Goal: Transaction & Acquisition: Purchase product/service

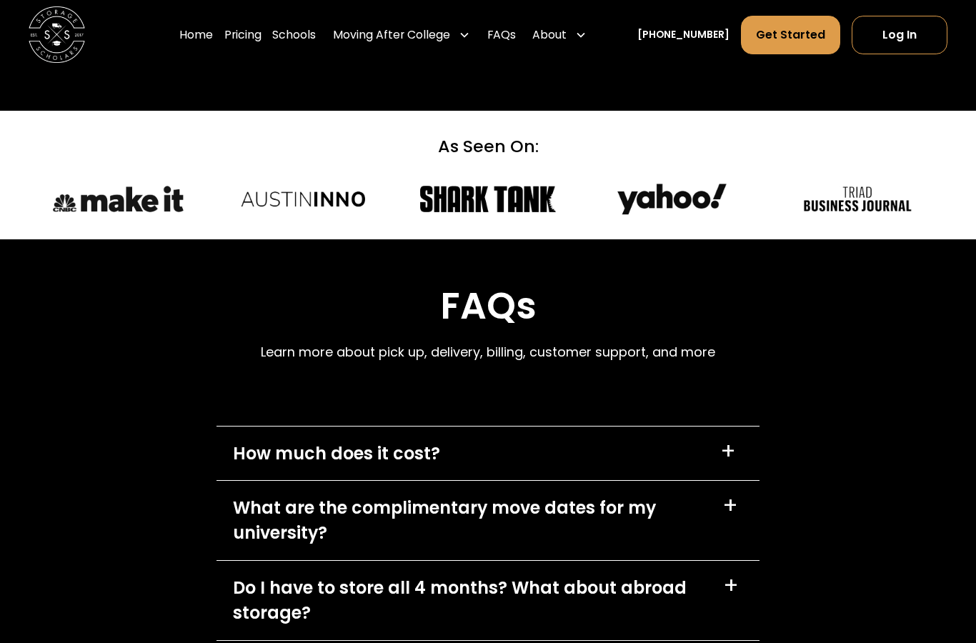
scroll to position [5897, 0]
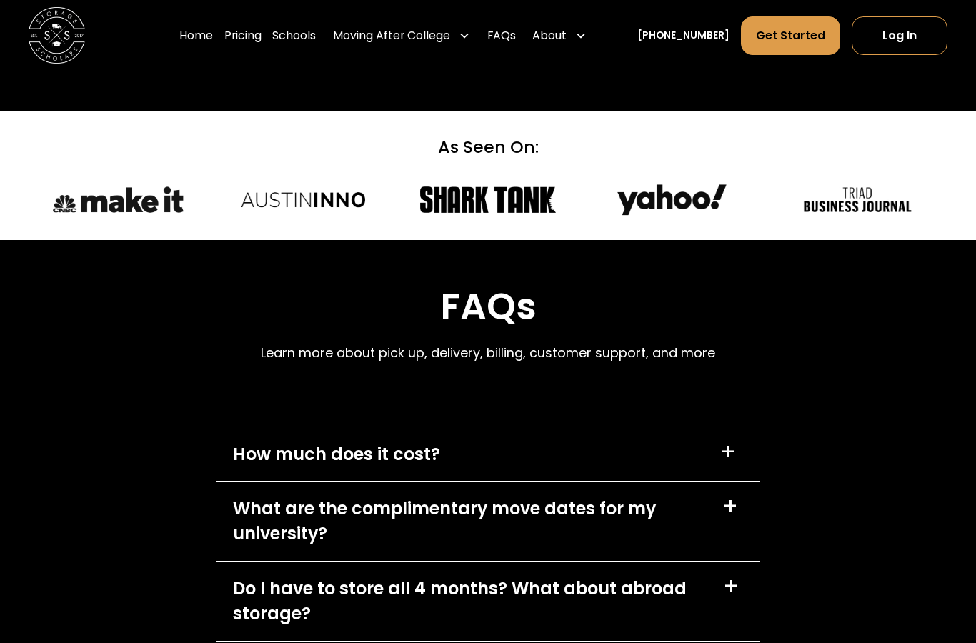
click at [732, 442] on div "+" at bounding box center [728, 453] width 16 height 23
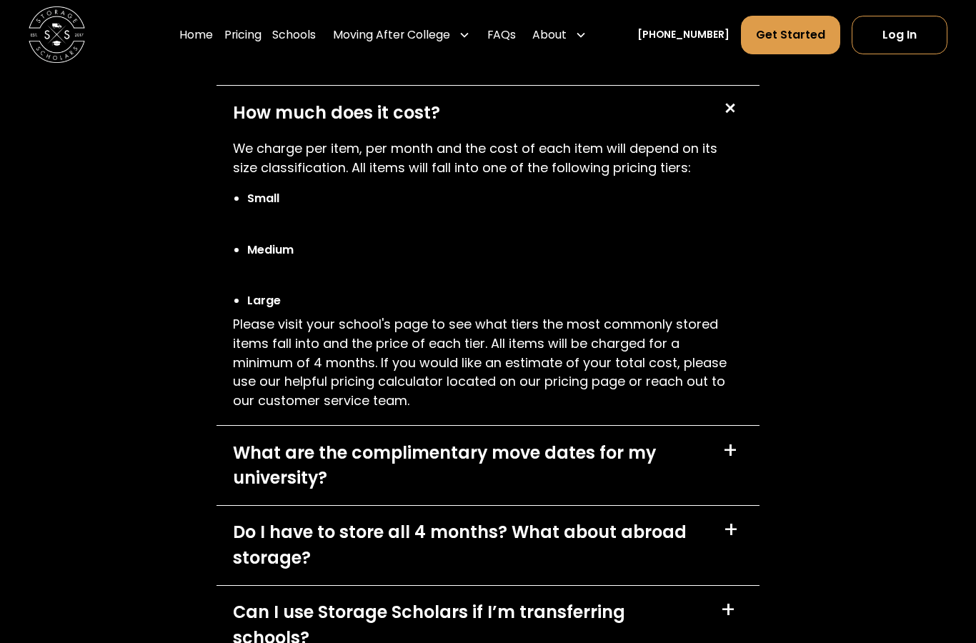
scroll to position [6238, 0]
click at [735, 440] on div "+" at bounding box center [730, 451] width 16 height 23
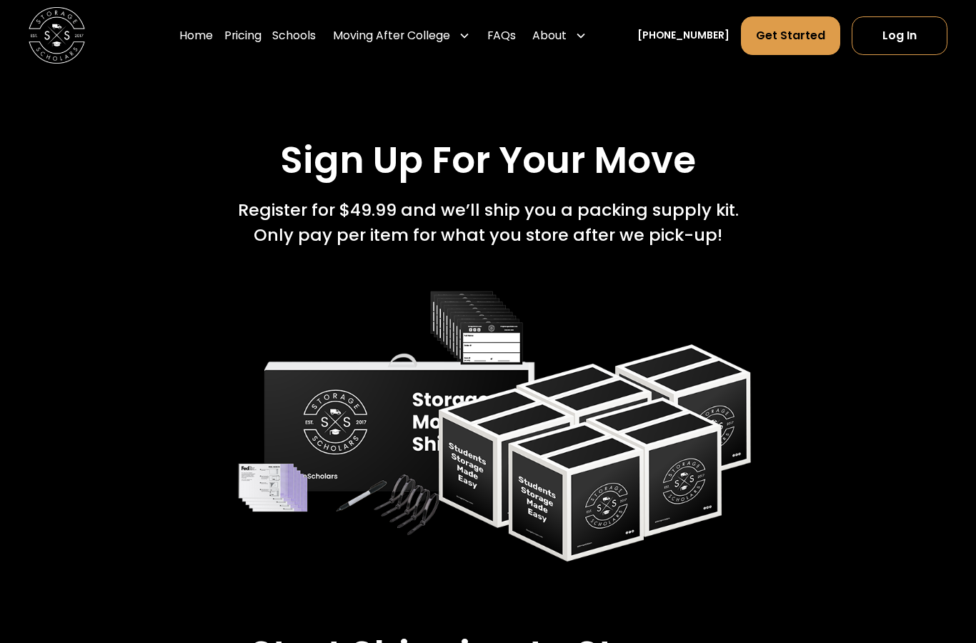
scroll to position [1952, 0]
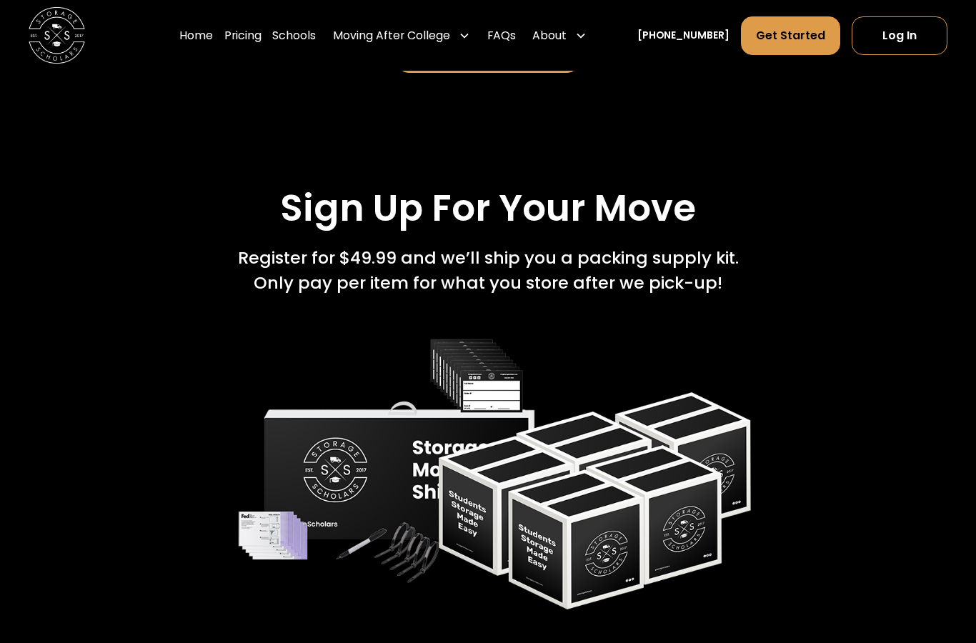
click at [316, 34] on link "Schools" at bounding box center [294, 35] width 44 height 39
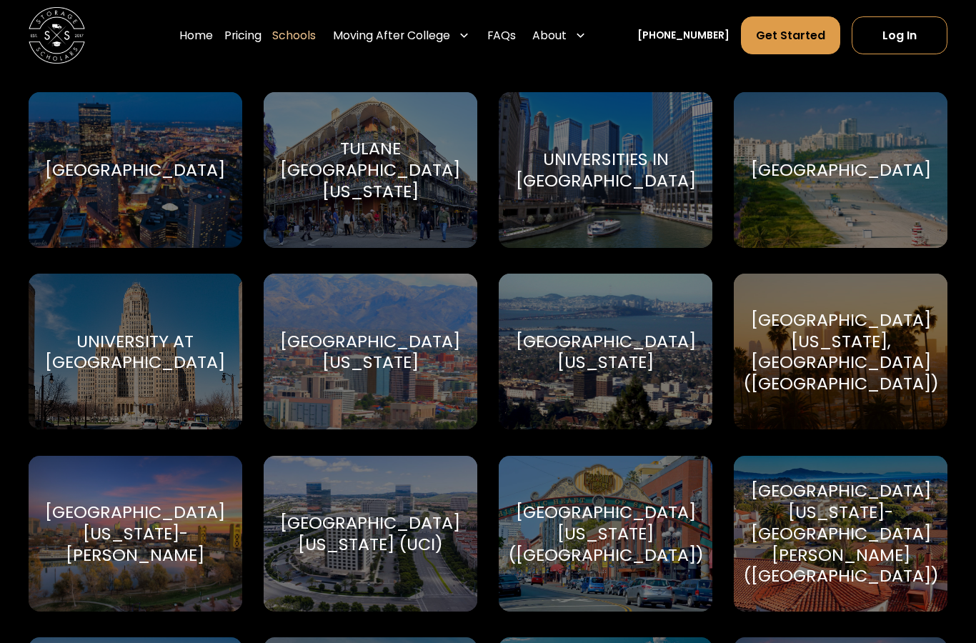
scroll to position [6261, 0]
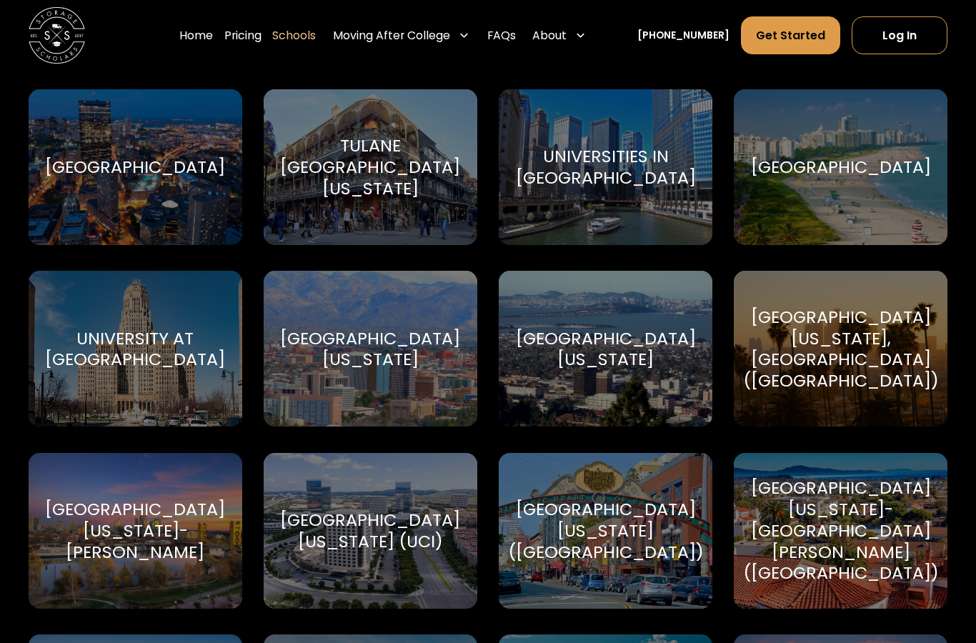
click at [137, 516] on div "[GEOGRAPHIC_DATA][US_STATE]-[PERSON_NAME]" at bounding box center [135, 531] width 180 height 64
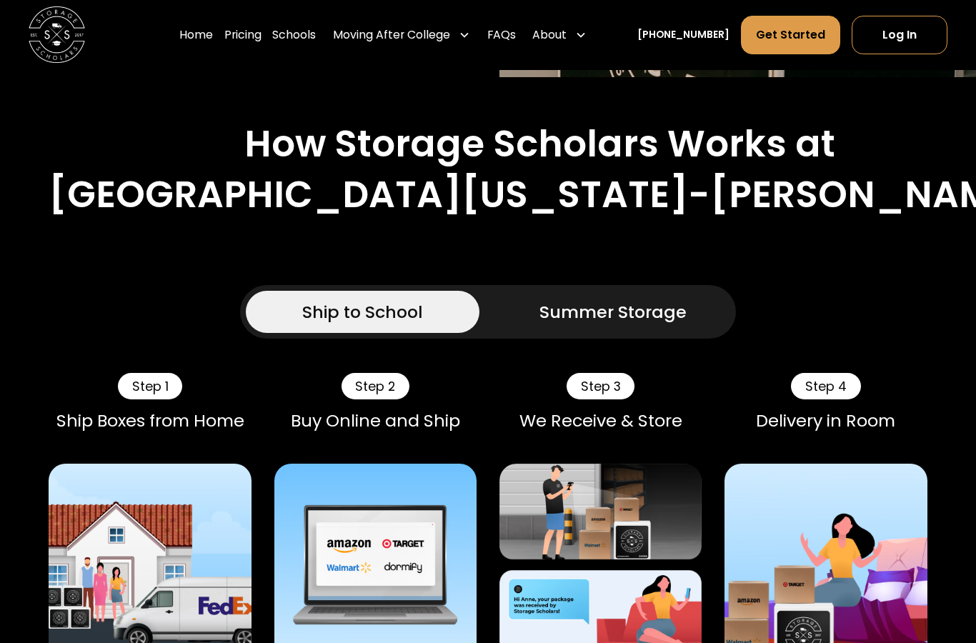
scroll to position [673, 0]
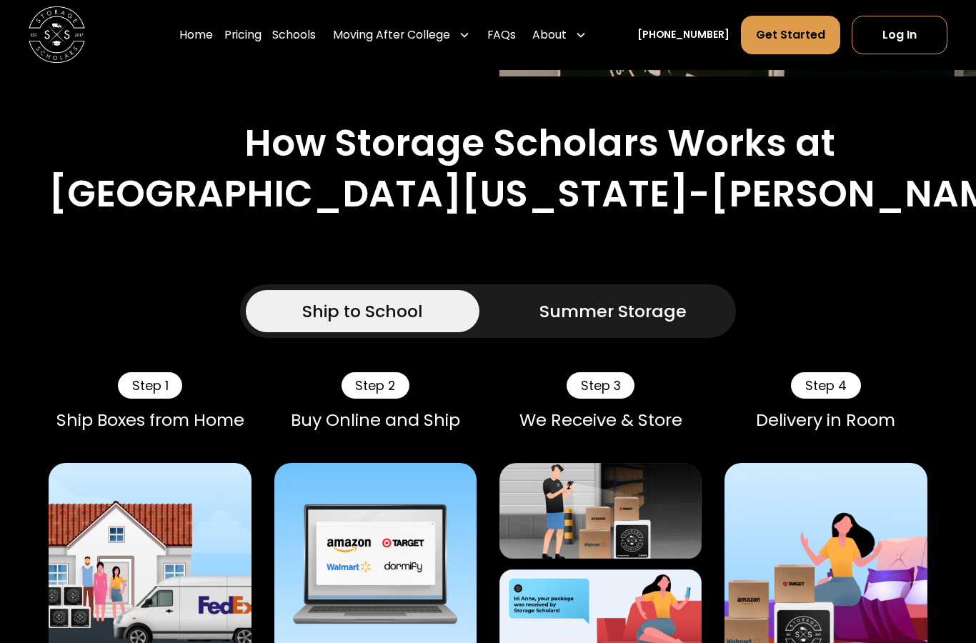
click at [369, 299] on div "Ship to School" at bounding box center [362, 312] width 121 height 26
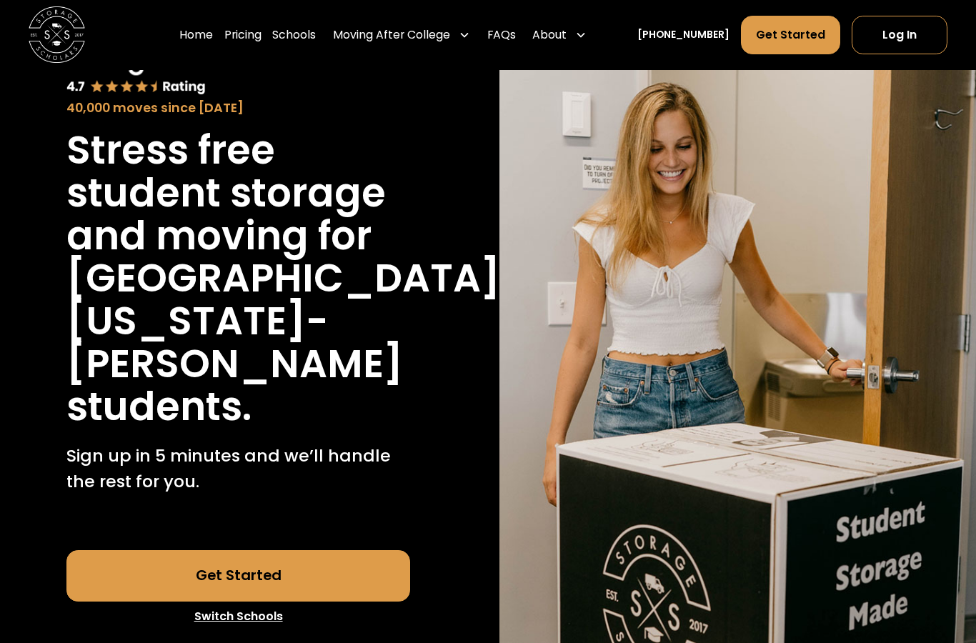
scroll to position [116, 0]
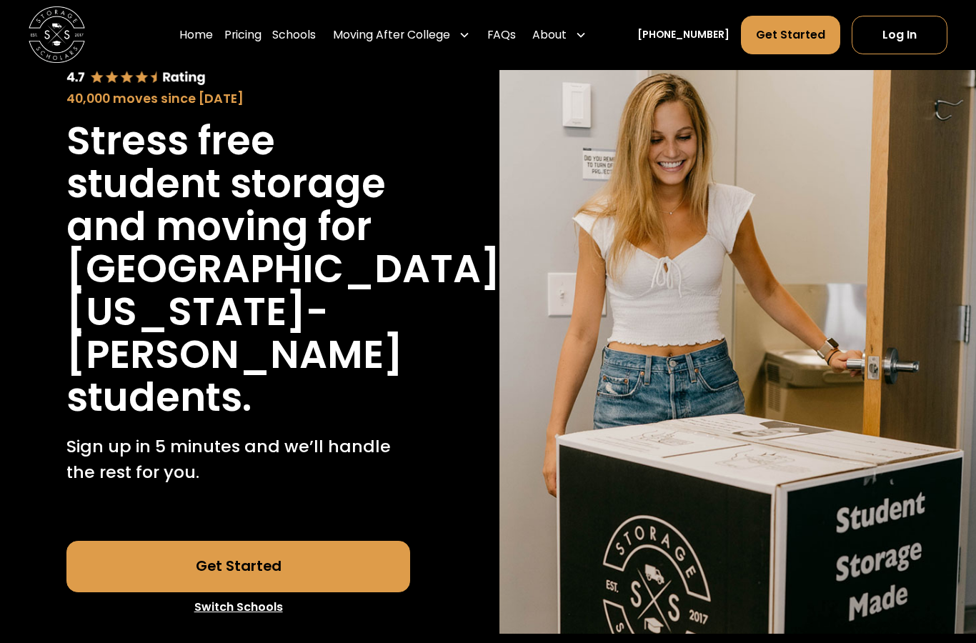
click at [252, 542] on link "Get Started" at bounding box center [237, 567] width 343 height 51
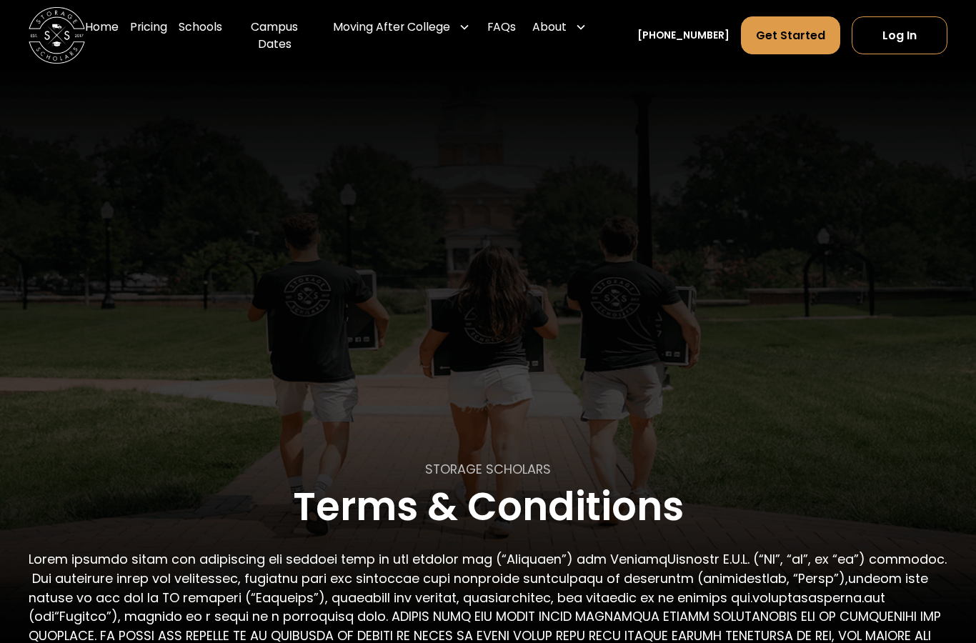
click at [299, 42] on link "Campus Dates" at bounding box center [274, 35] width 83 height 56
